Goal: Transaction & Acquisition: Purchase product/service

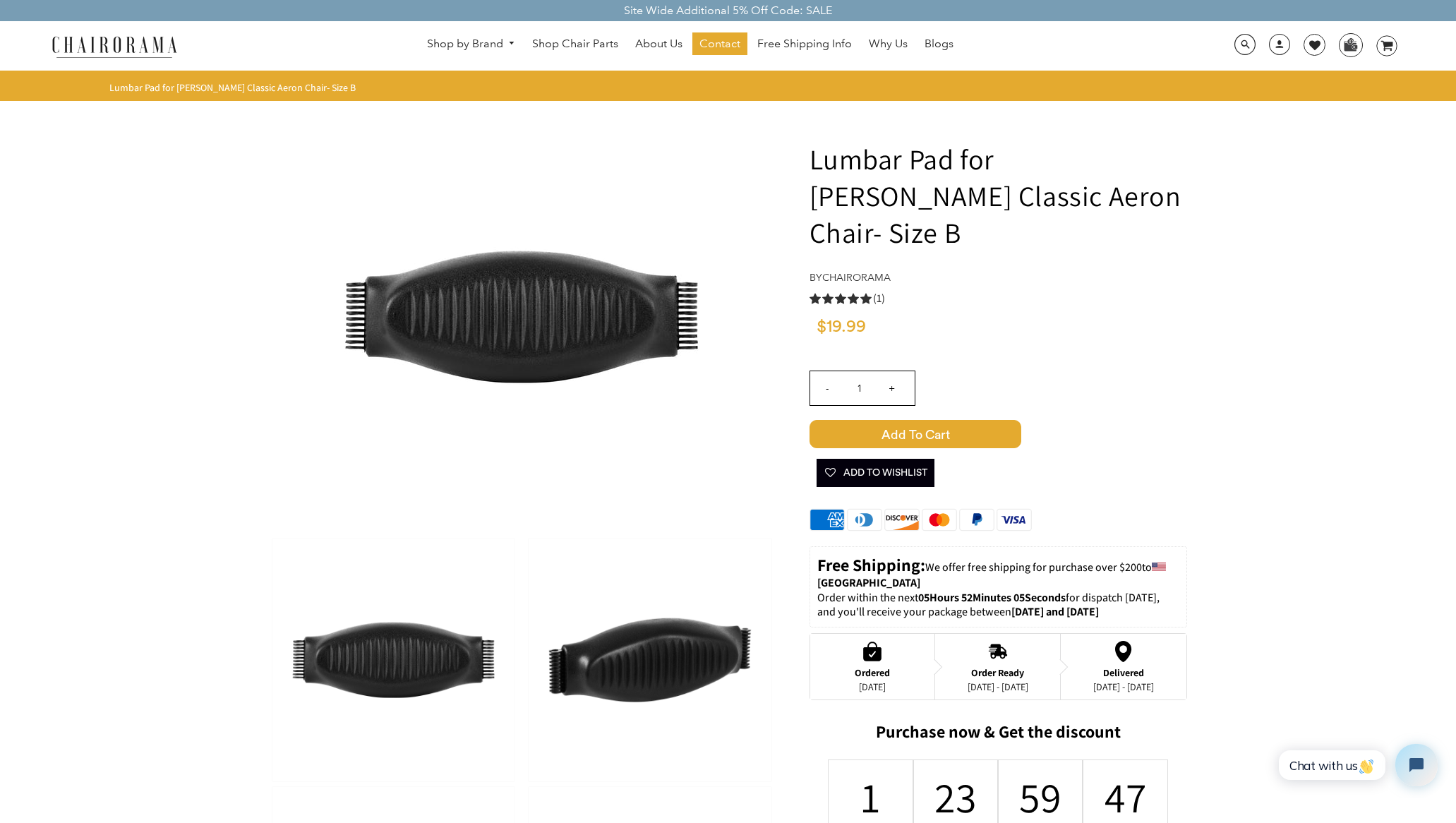
click at [384, 658] on img at bounding box center [393, 660] width 242 height 242
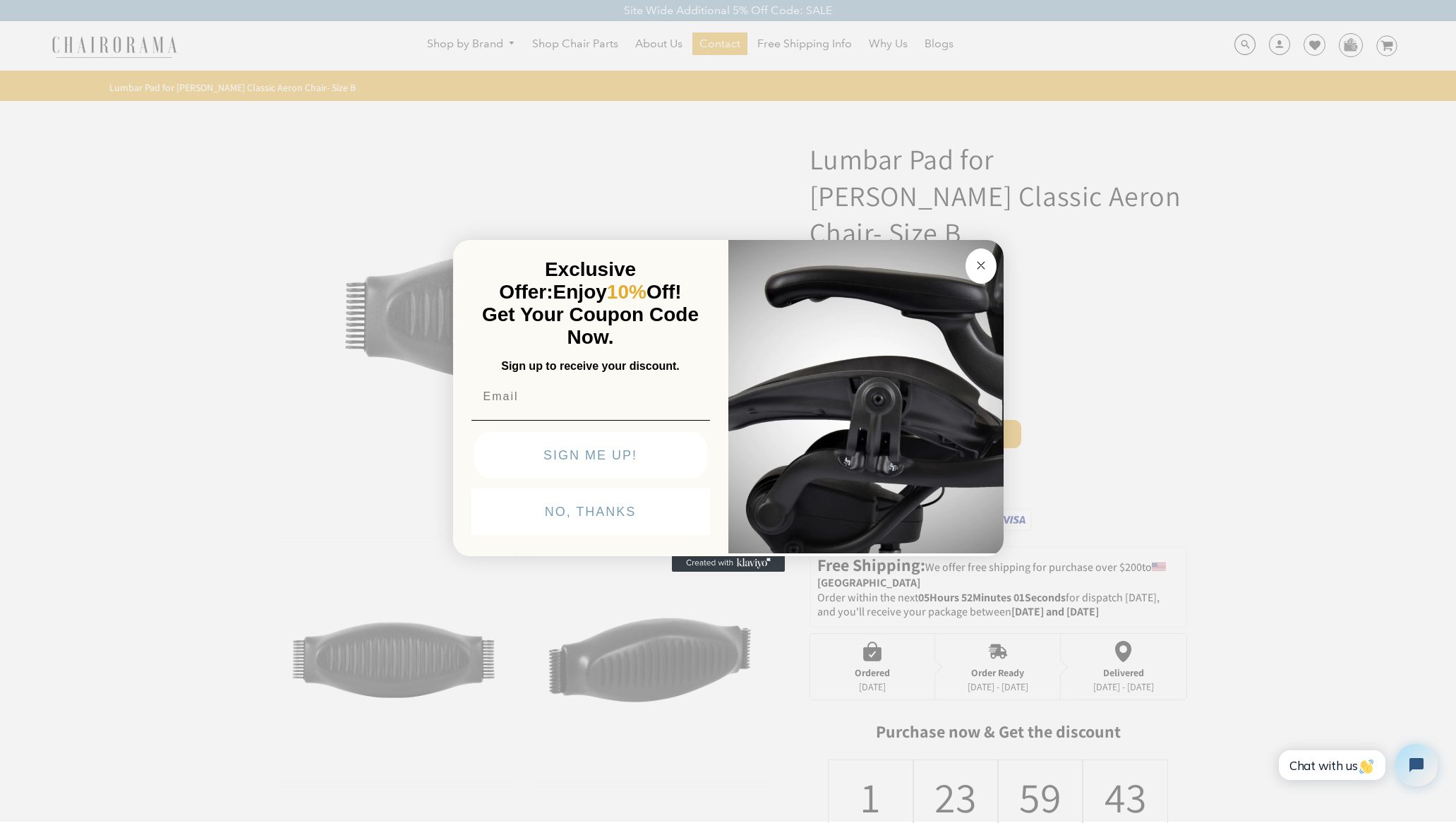
click at [973, 264] on circle "Close dialog" at bounding box center [981, 265] width 17 height 17
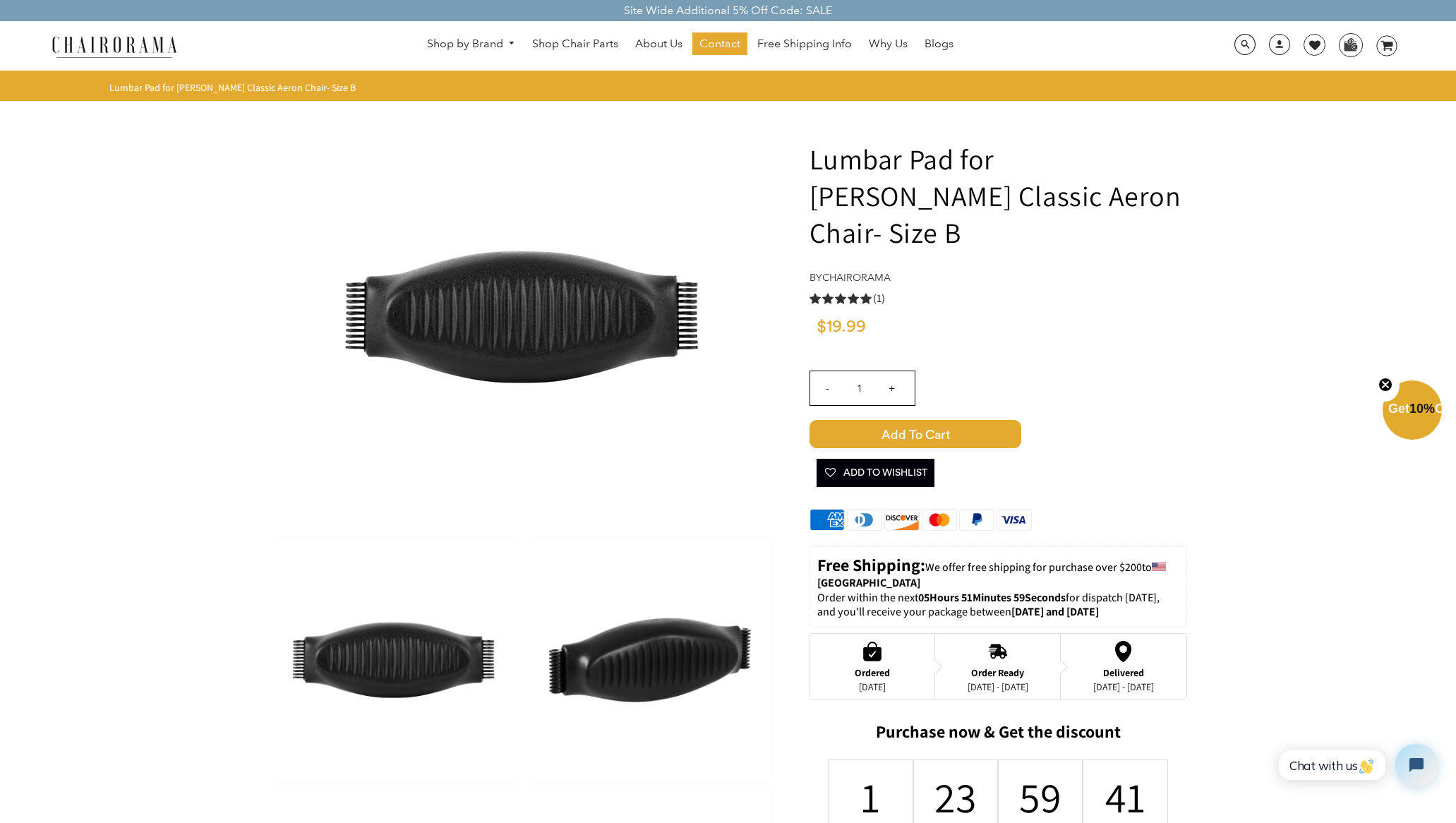
click at [638, 658] on img at bounding box center [650, 660] width 242 height 242
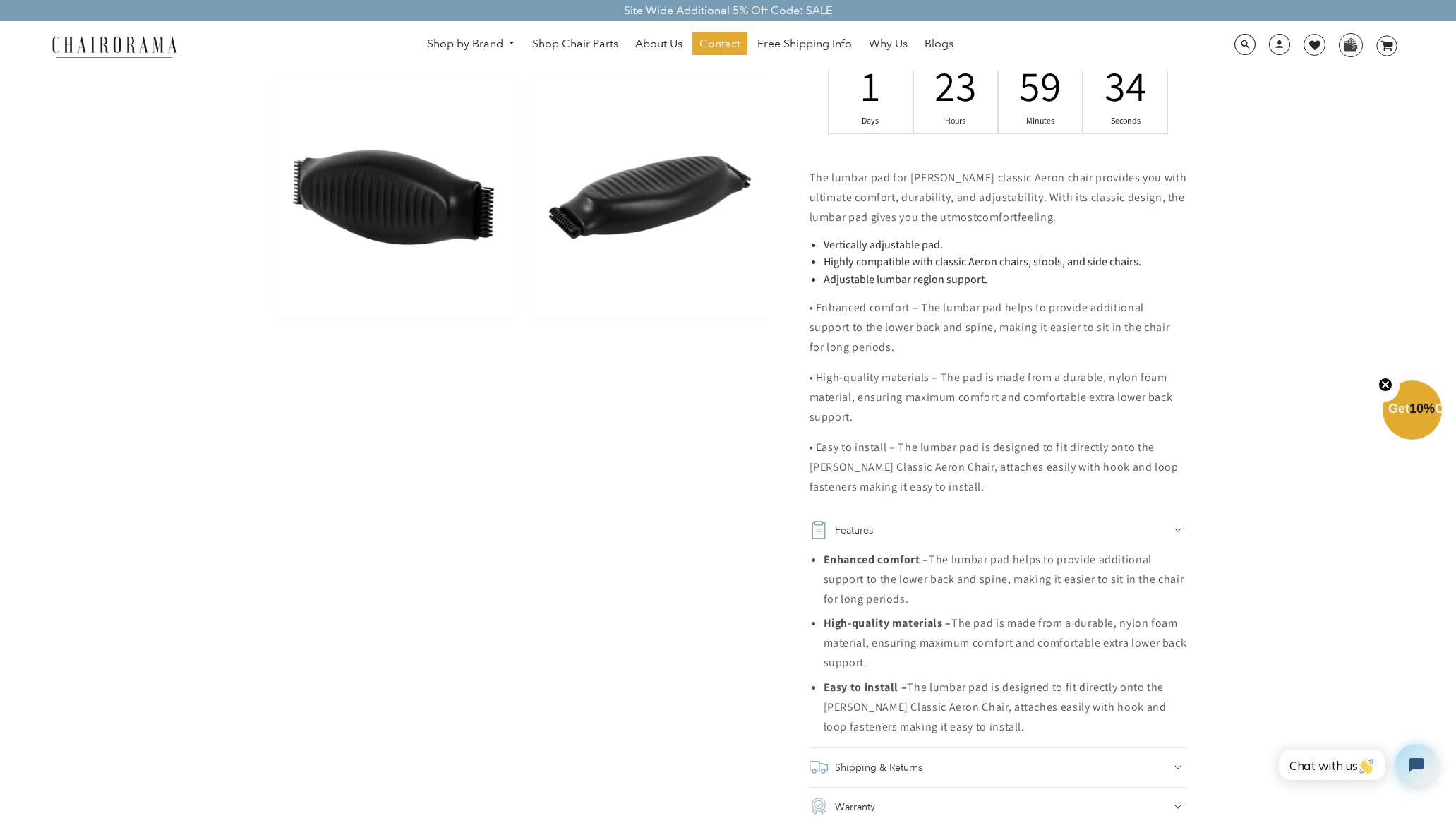
scroll to position [708, 0]
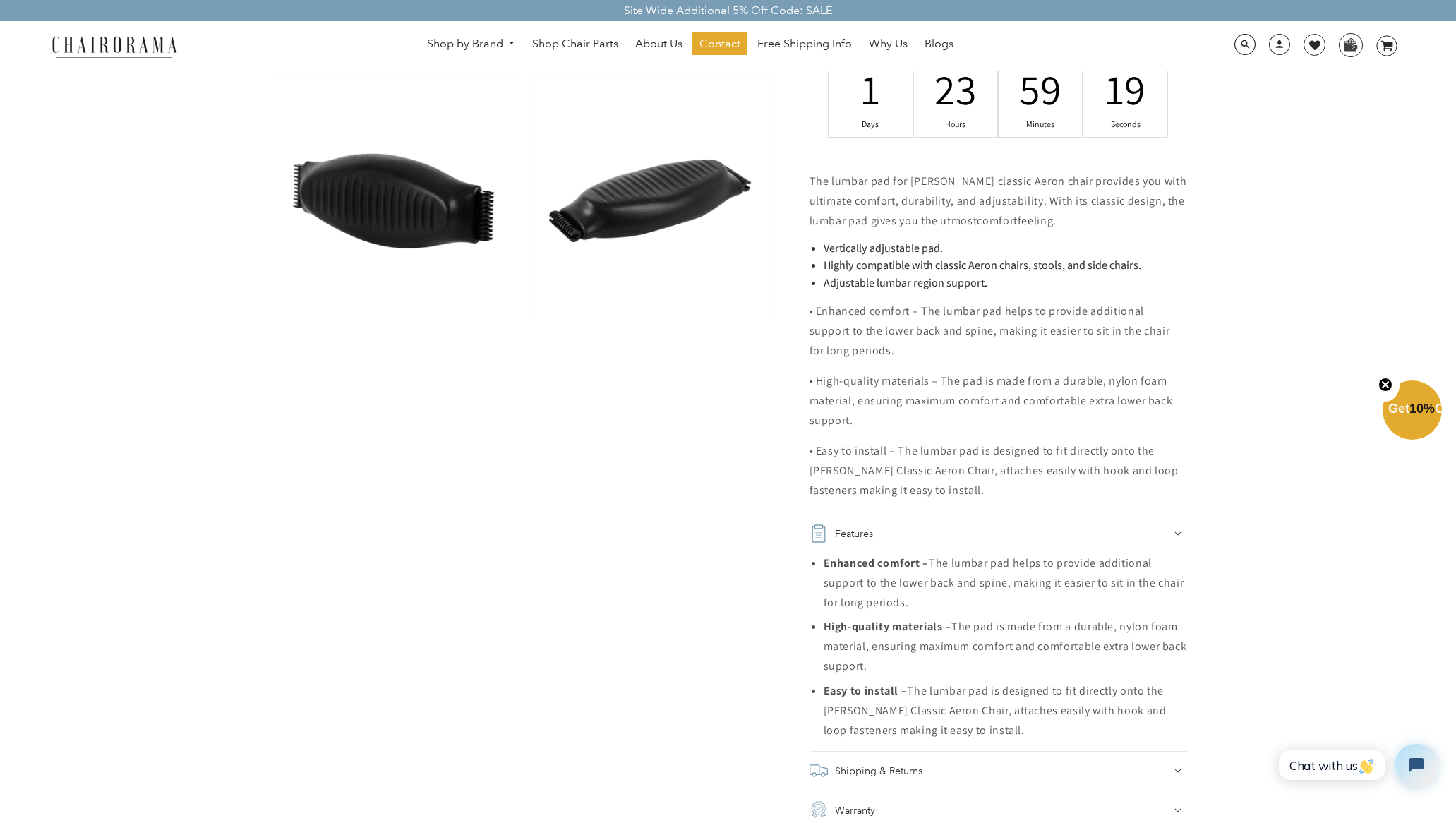
click at [602, 204] on img at bounding box center [650, 201] width 242 height 242
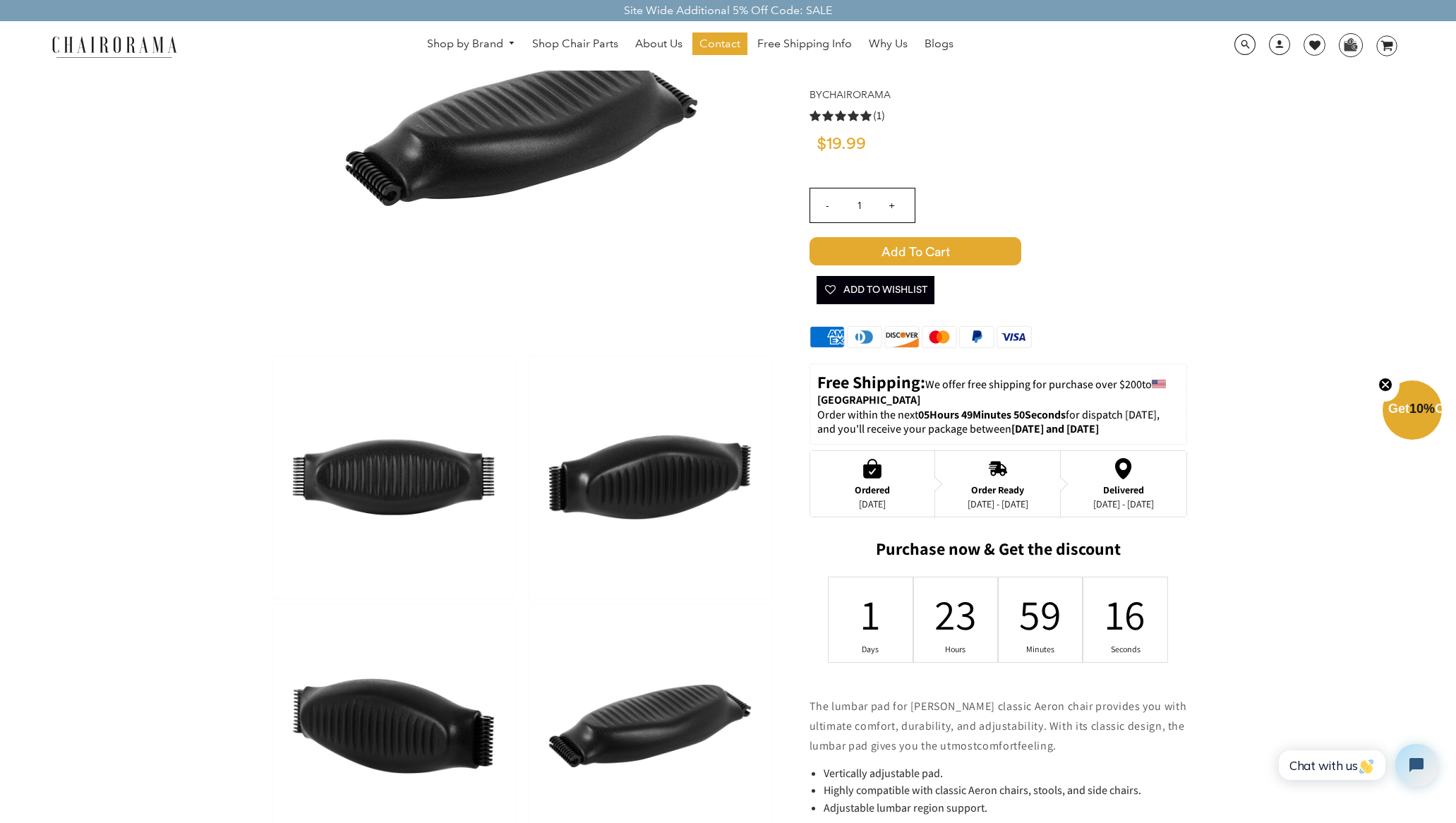
scroll to position [0, 0]
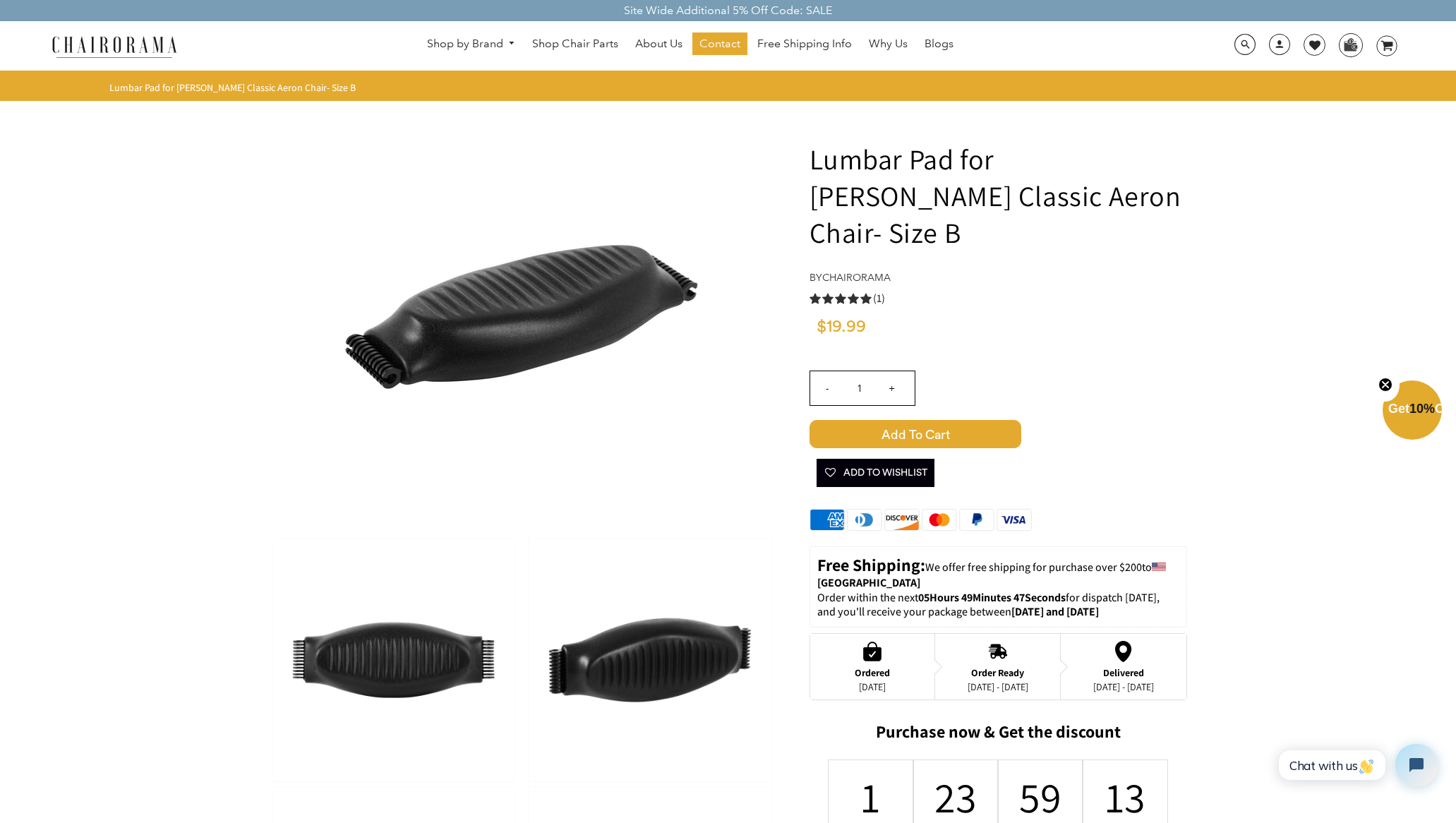
click at [647, 683] on img at bounding box center [650, 660] width 242 height 242
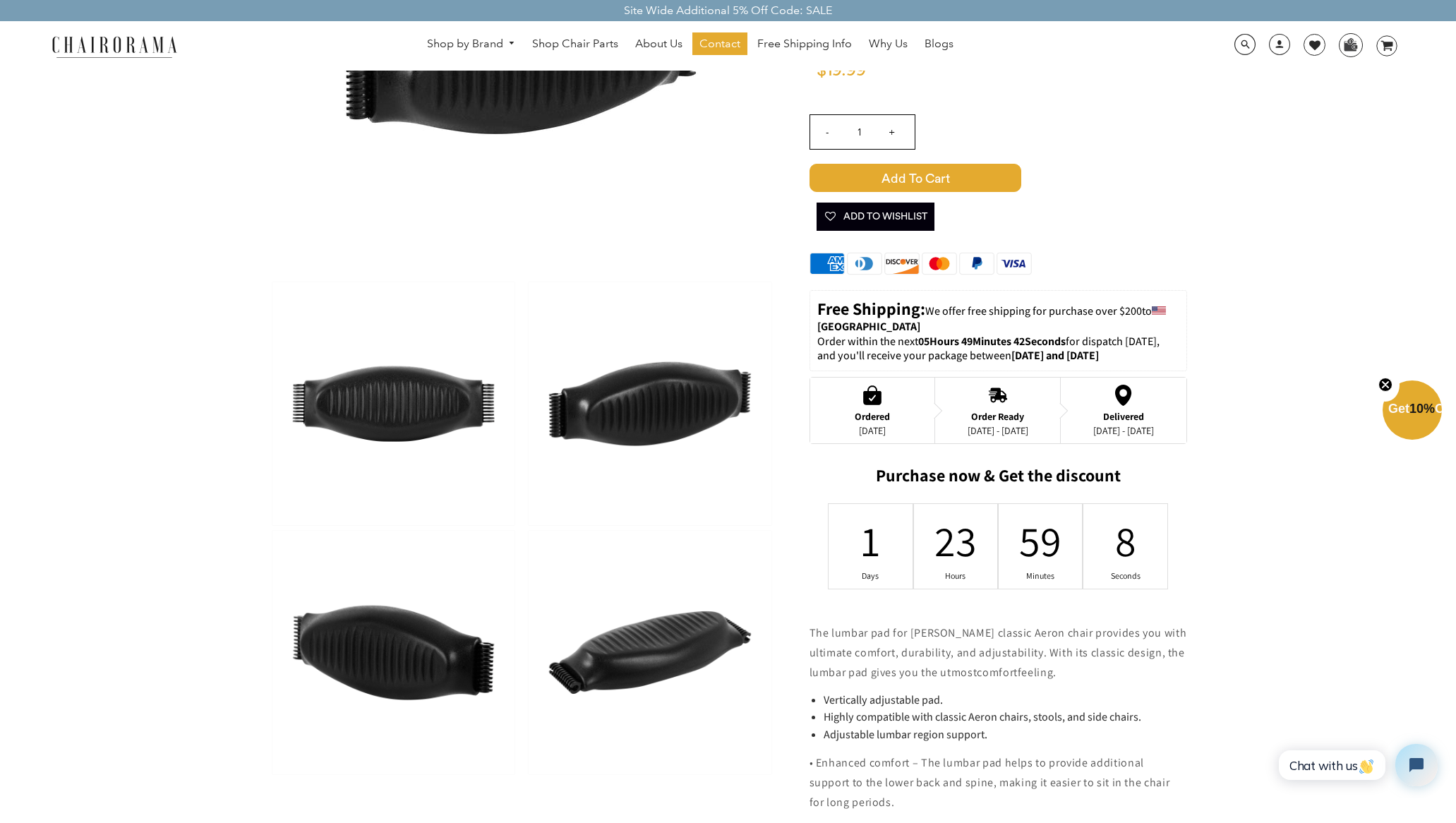
scroll to position [288, 0]
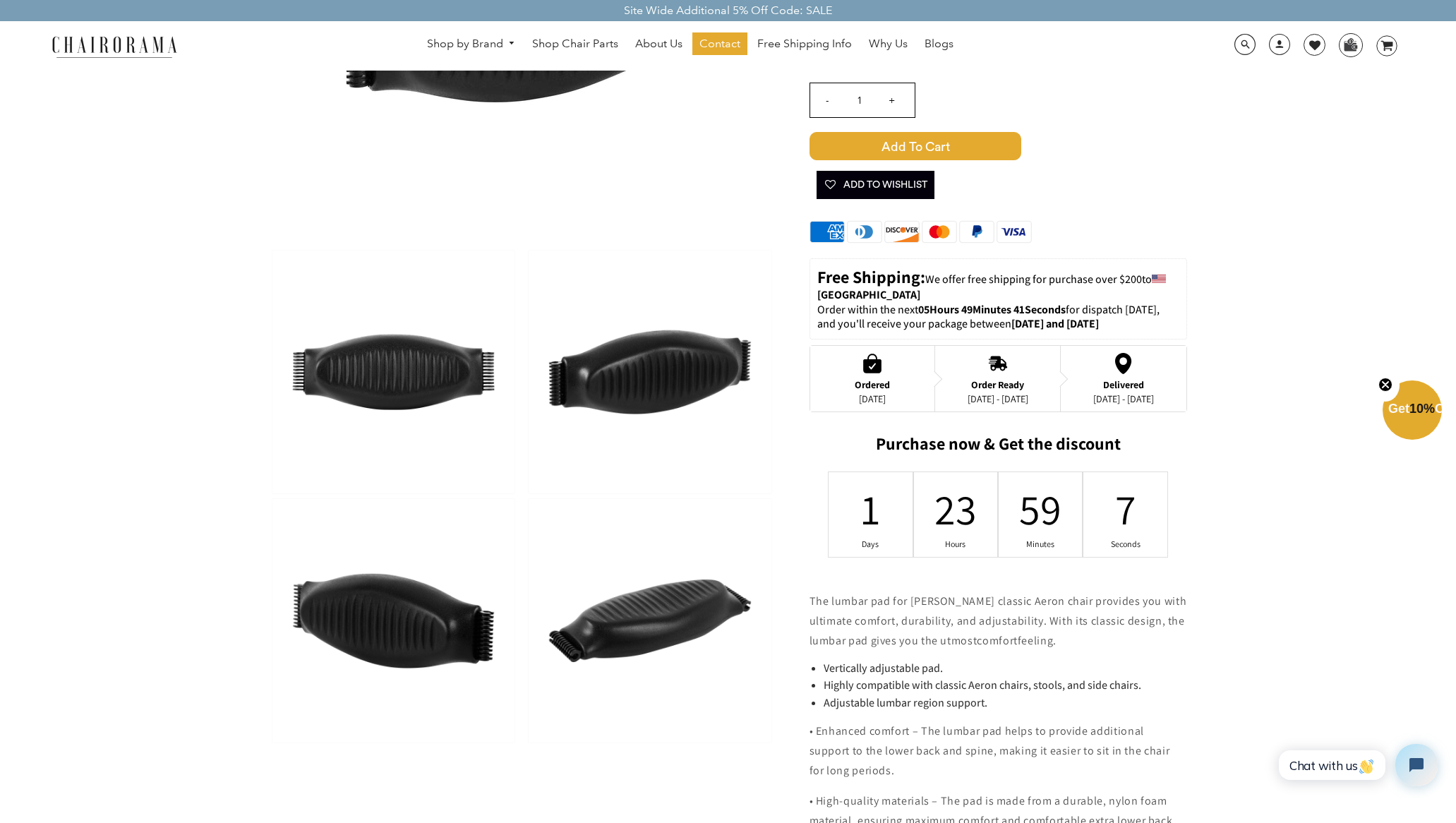
click at [623, 647] on img at bounding box center [650, 620] width 242 height 242
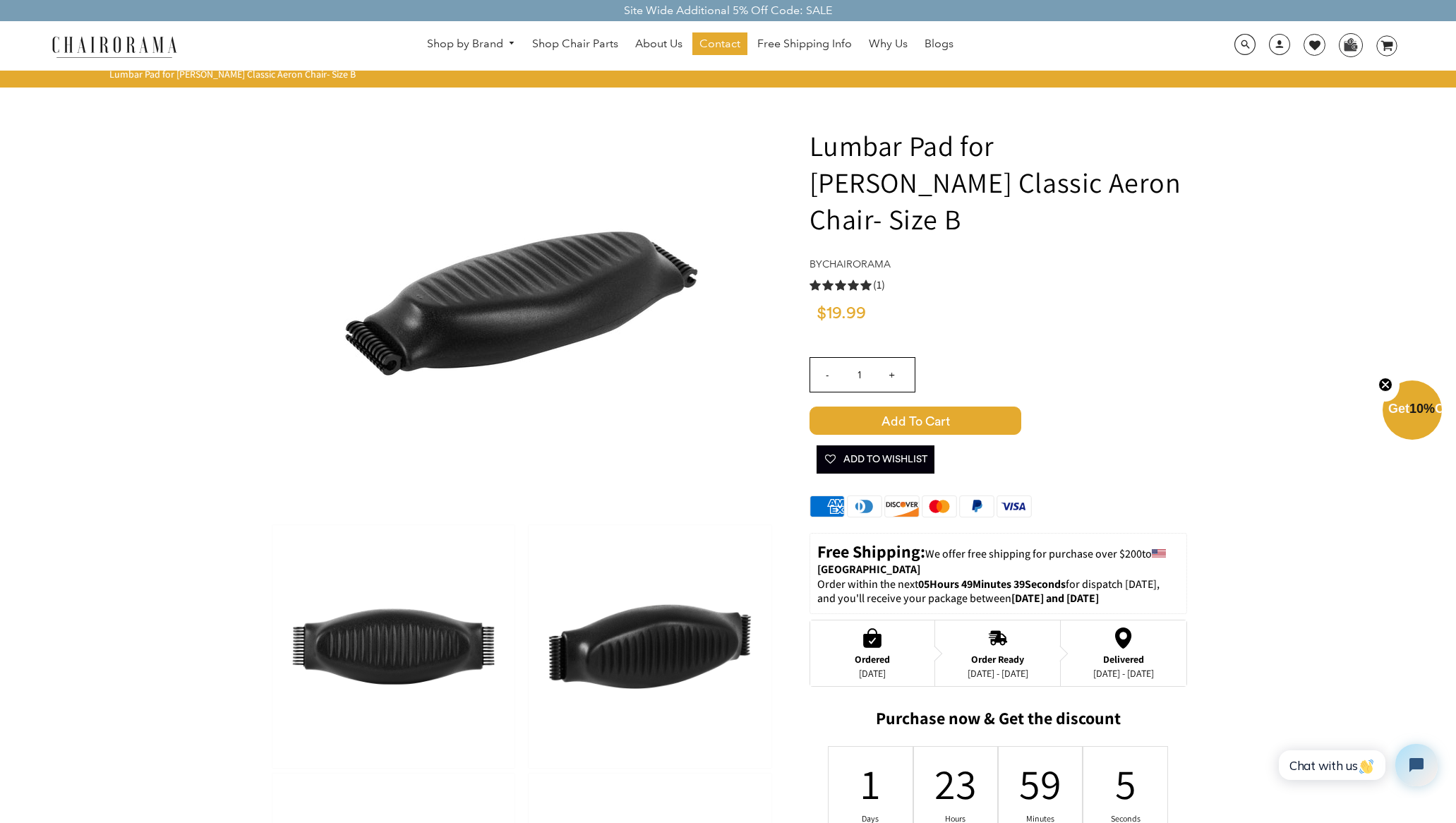
scroll to position [0, 0]
